Goal: Task Accomplishment & Management: Use online tool/utility

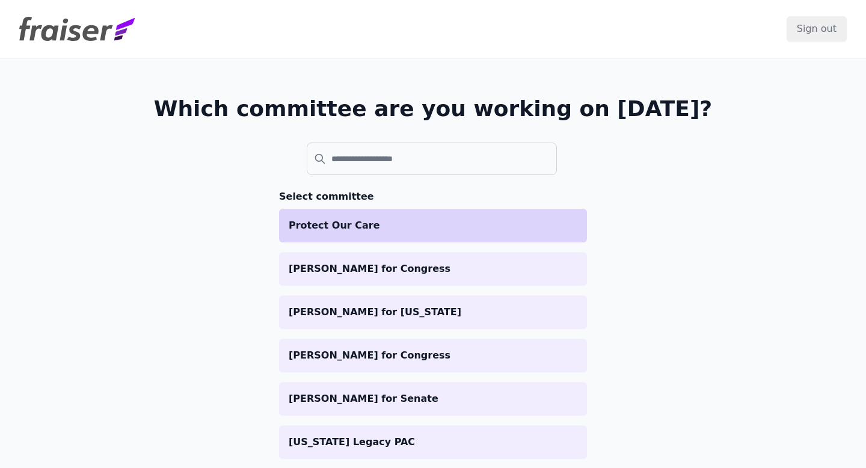
click at [290, 229] on p "Protect Our Care" at bounding box center [433, 225] width 289 height 14
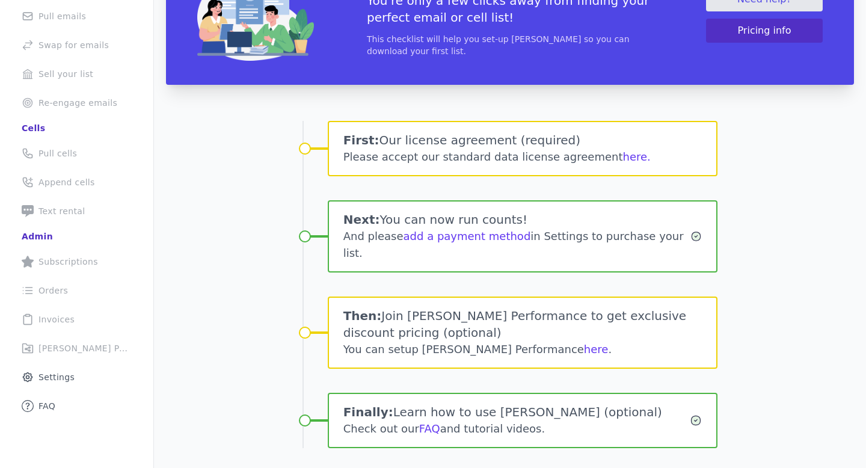
scroll to position [153, 0]
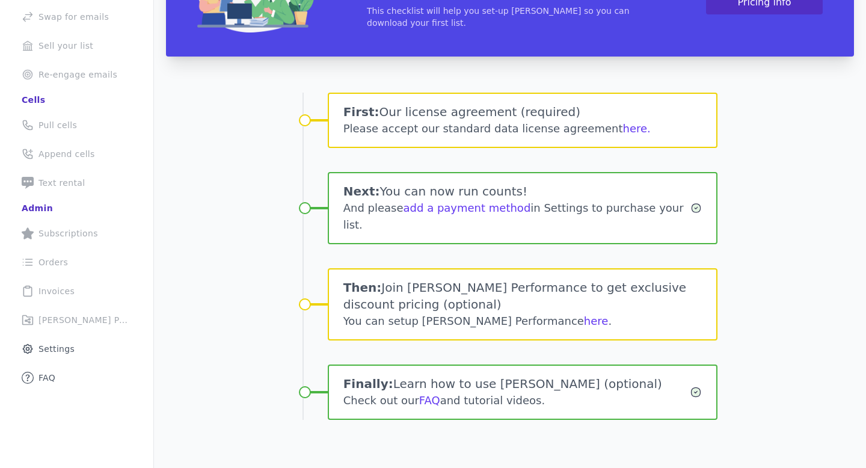
click at [523, 318] on div "You can setup Fraiser Performance here ." at bounding box center [522, 321] width 359 height 17
click at [584, 318] on link "here" at bounding box center [596, 321] width 25 height 13
click at [626, 134] on button "here." at bounding box center [637, 128] width 28 height 17
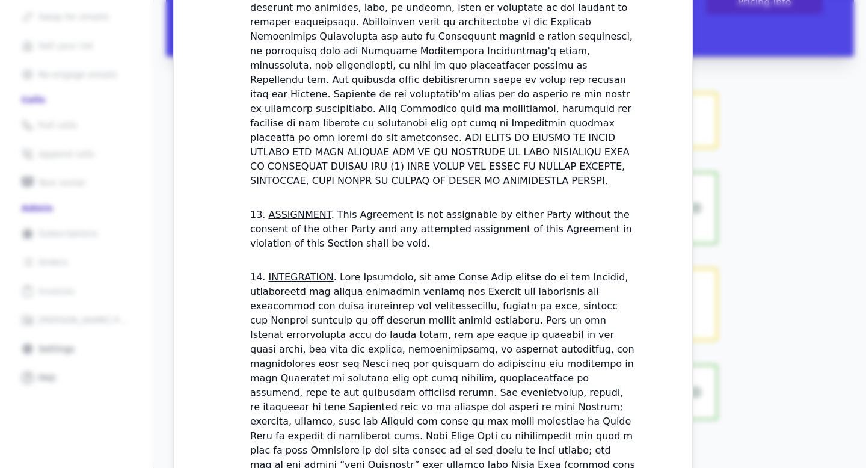
scroll to position [3604, 0]
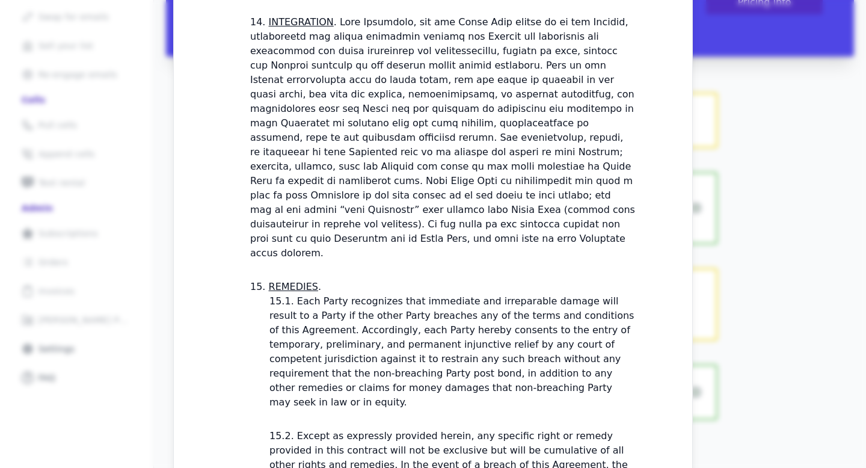
checkbox input "true"
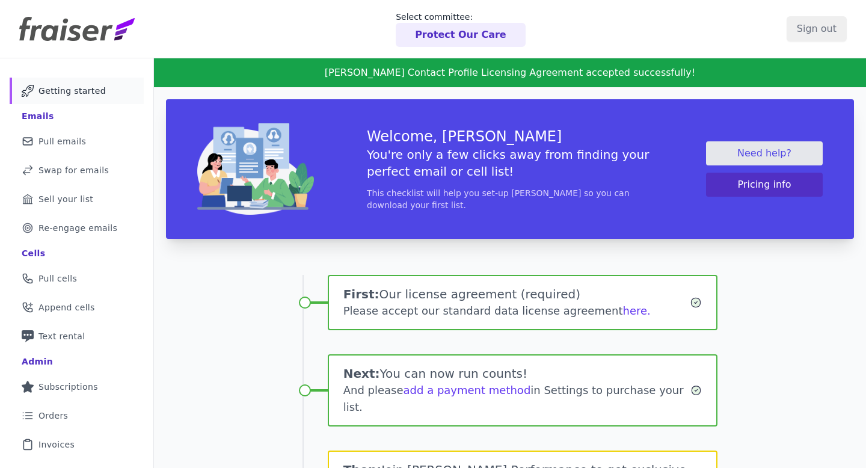
scroll to position [182, 0]
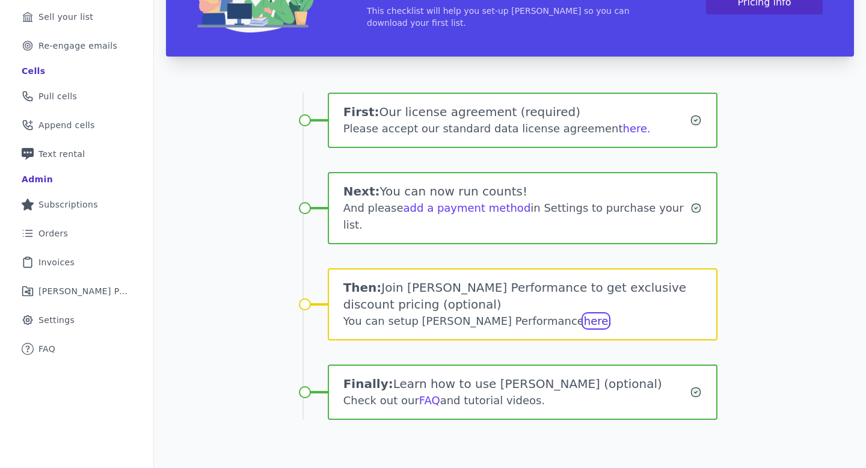
click at [584, 316] on link "here" at bounding box center [596, 321] width 25 height 13
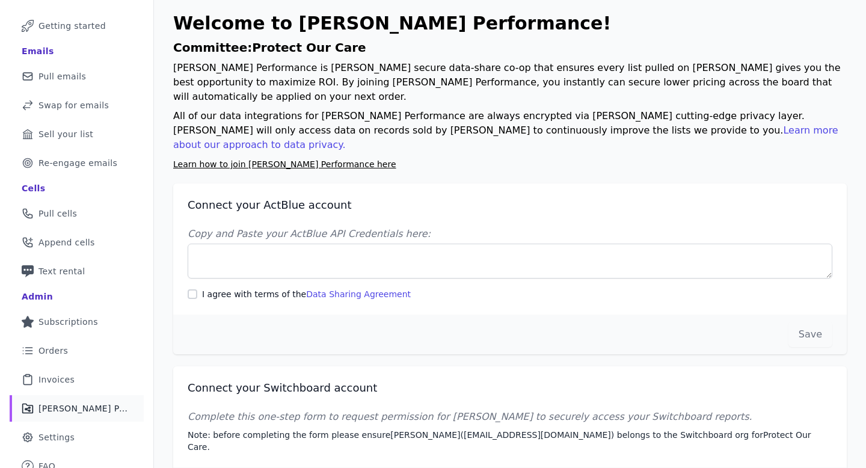
scroll to position [79, 0]
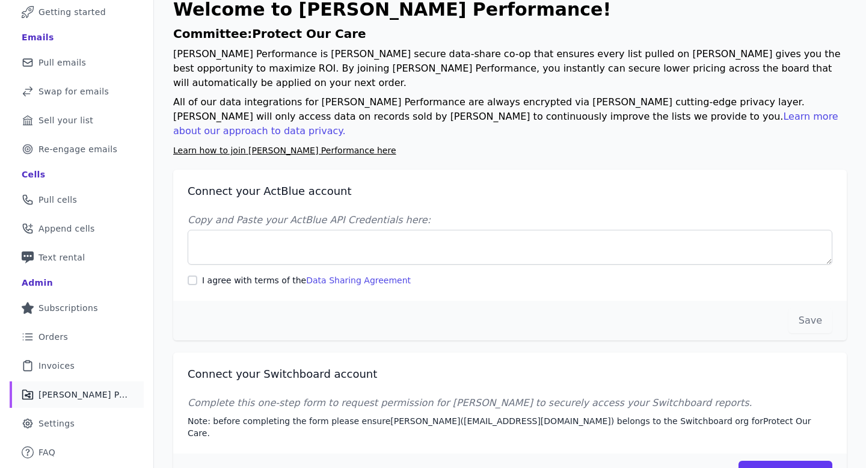
click at [224, 274] on label "I agree with terms of the Data Sharing Agreement" at bounding box center [306, 280] width 209 height 12
click at [197, 275] on input "I agree with terms of the Data Sharing Agreement" at bounding box center [193, 280] width 10 height 10
checkbox input "true"
click at [348, 275] on link "Data Sharing Agreement" at bounding box center [358, 280] width 105 height 10
click at [321, 146] on link "Learn how to join Fraiser Performance here" at bounding box center [284, 151] width 223 height 10
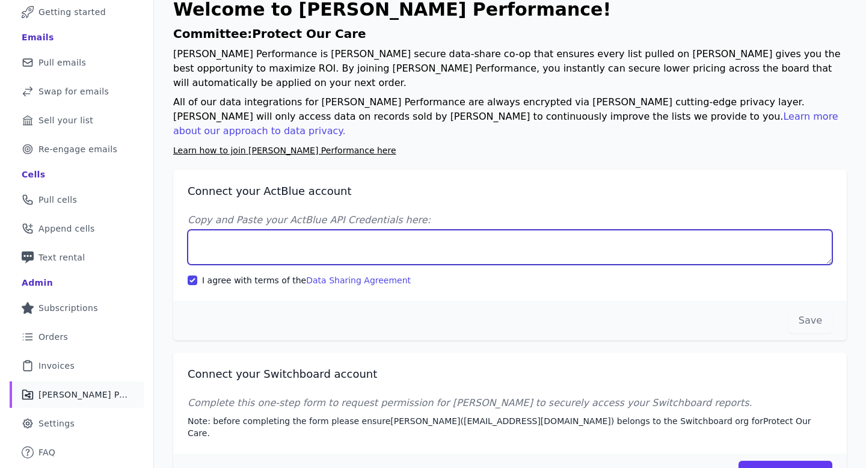
click at [310, 230] on textarea "Copy and Paste your ActBlue API Credentials here:" at bounding box center [510, 247] width 645 height 35
paste textarea "Client UUID: 69b430f7-0ce6-473b-ae37-f4cb07094a7f Client Secret: TUm+Z9YsaxUB8B…"
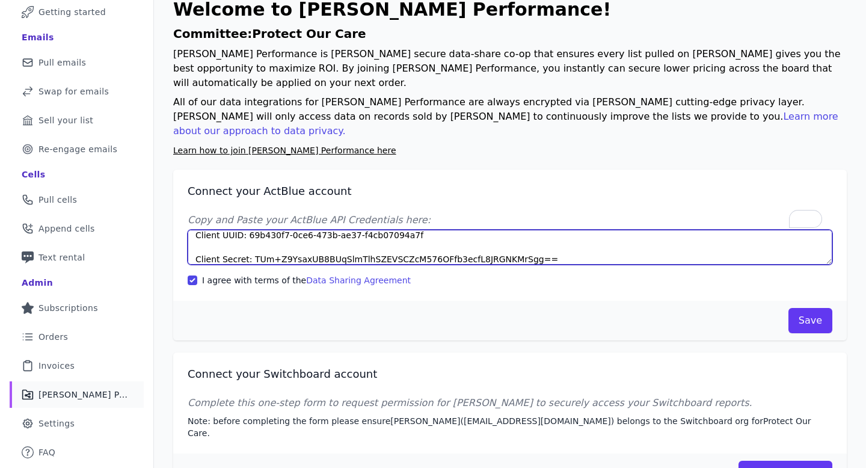
scroll to position [6, 0]
click at [534, 230] on textarea "Client UUID: 69b430f7-0ce6-473b-ae37-f4cb07094a7f Client Secret: TUm+Z9YsaxUB8B…" at bounding box center [510, 247] width 645 height 35
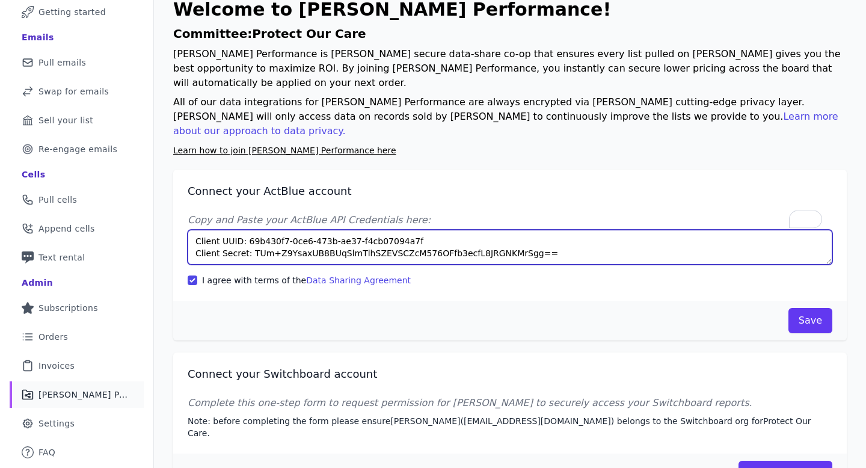
scroll to position [0, 0]
type textarea "Client UUID: 69b430f7-0ce6-473b-ae37-f4cb07094a7f Client Secret: TUm+Z9YsaxUB8B…"
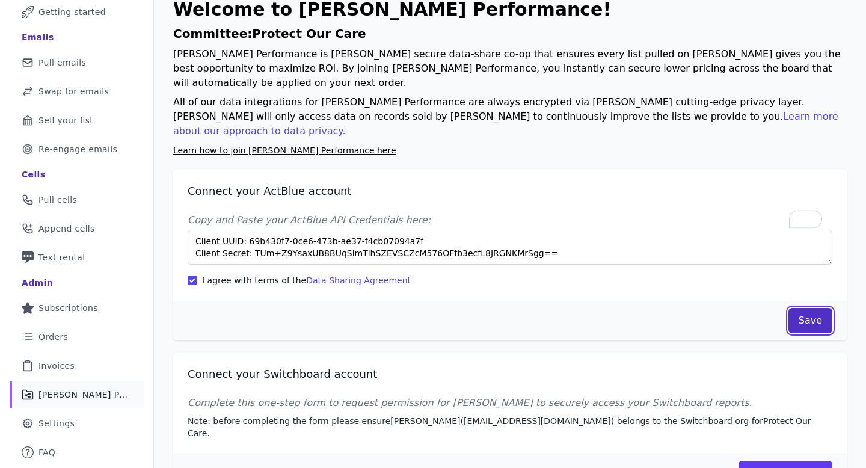
click at [817, 308] on button "Save" at bounding box center [811, 320] width 44 height 25
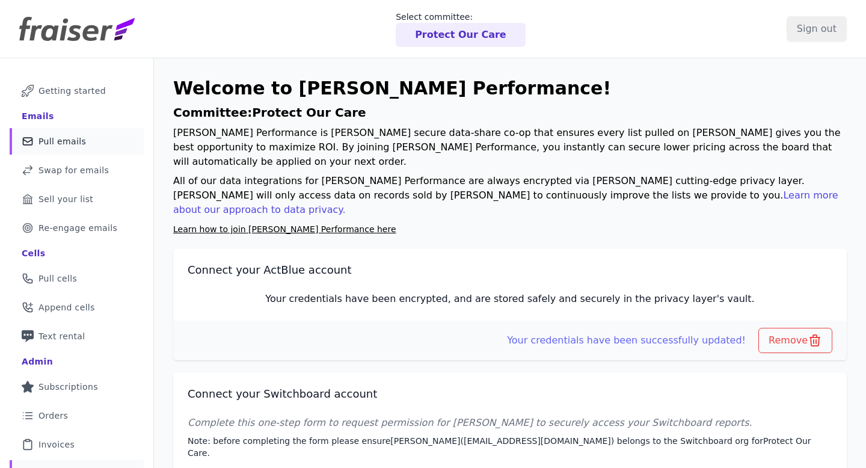
click at [77, 135] on span "Pull emails" at bounding box center [62, 141] width 48 height 12
